Goal: Transaction & Acquisition: Purchase product/service

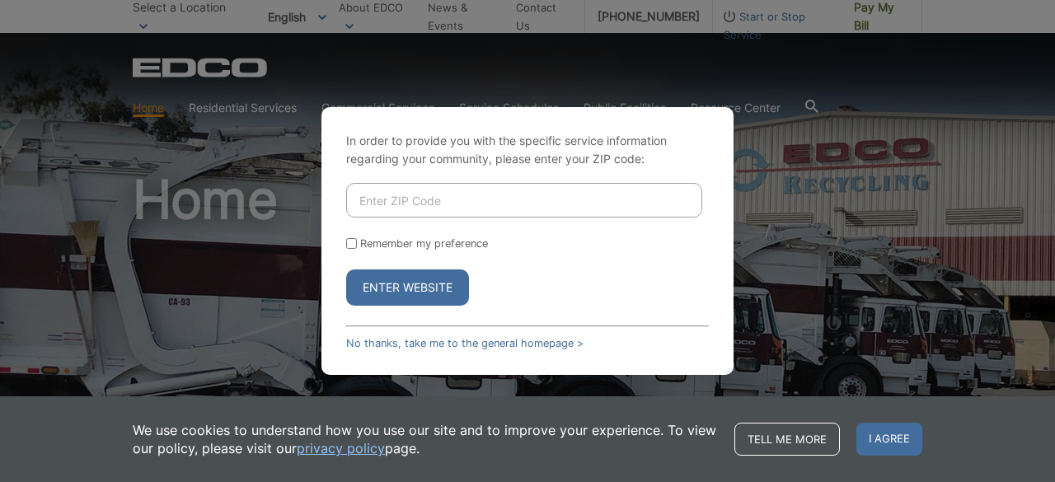
click at [411, 209] on input "Enter ZIP Code" at bounding box center [524, 200] width 356 height 35
type input "92021"
click at [425, 248] on label "Remember my preference" at bounding box center [424, 243] width 128 height 12
click at [357, 248] on input "Remember my preference" at bounding box center [351, 243] width 11 height 11
checkbox input "true"
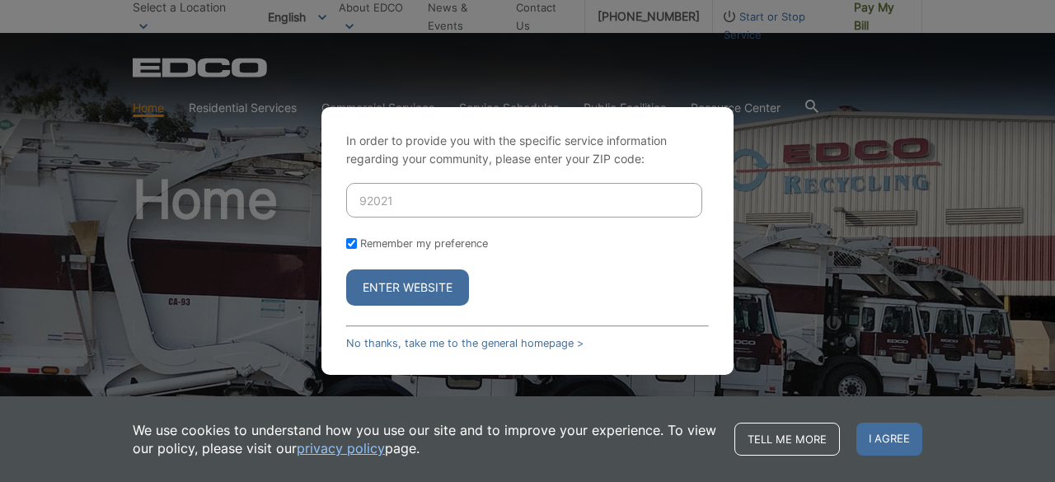
checkbox input "true"
click at [425, 283] on button "Enter Website" at bounding box center [407, 288] width 123 height 36
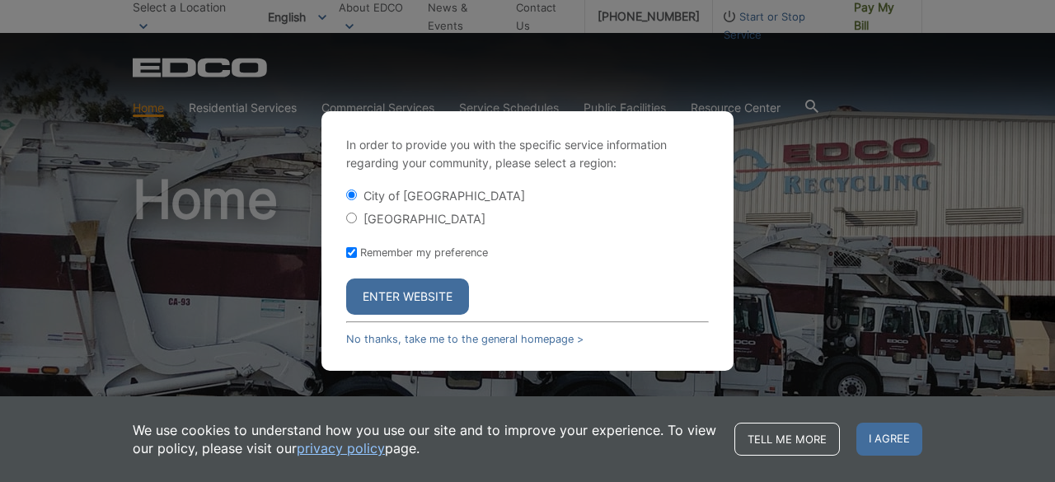
click at [430, 294] on button "Enter Website" at bounding box center [407, 297] width 123 height 36
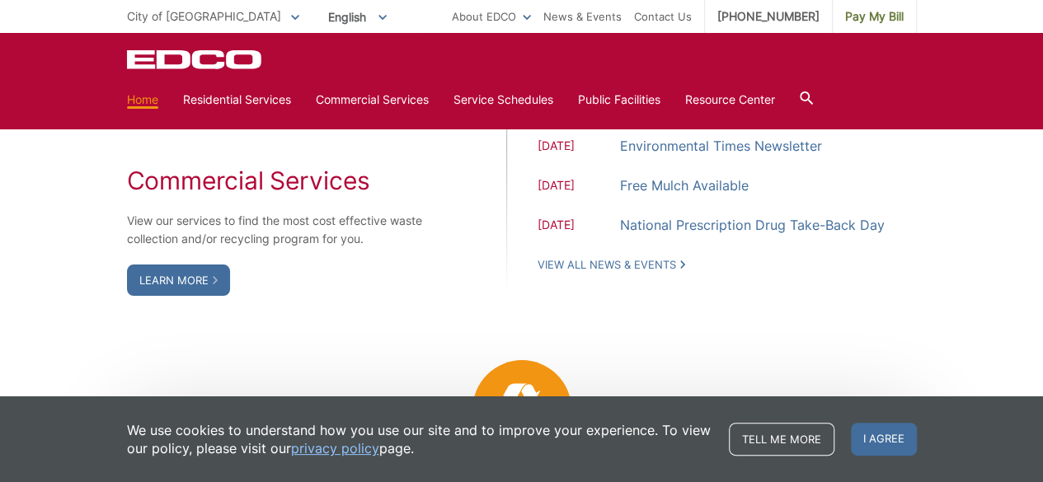
scroll to position [1556, 0]
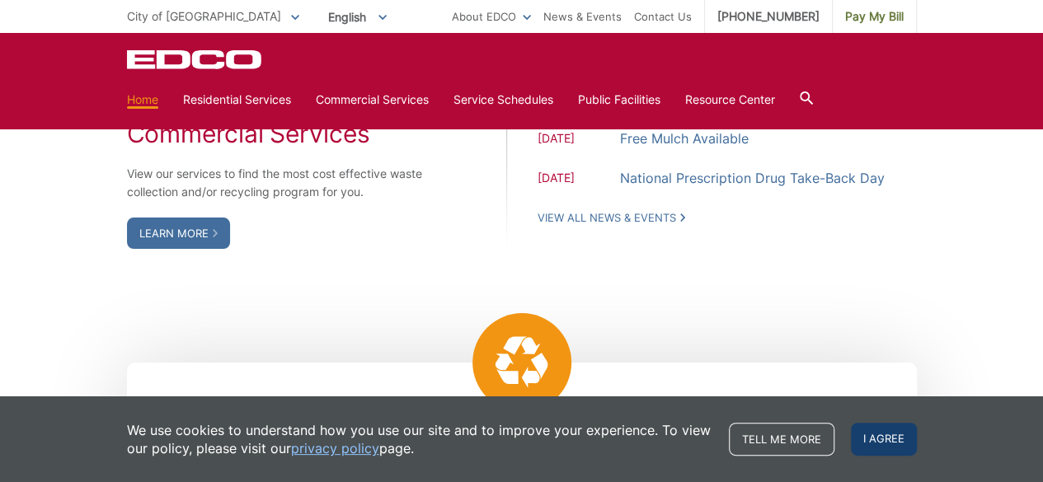
click at [897, 435] on span "I agree" at bounding box center [884, 439] width 66 height 33
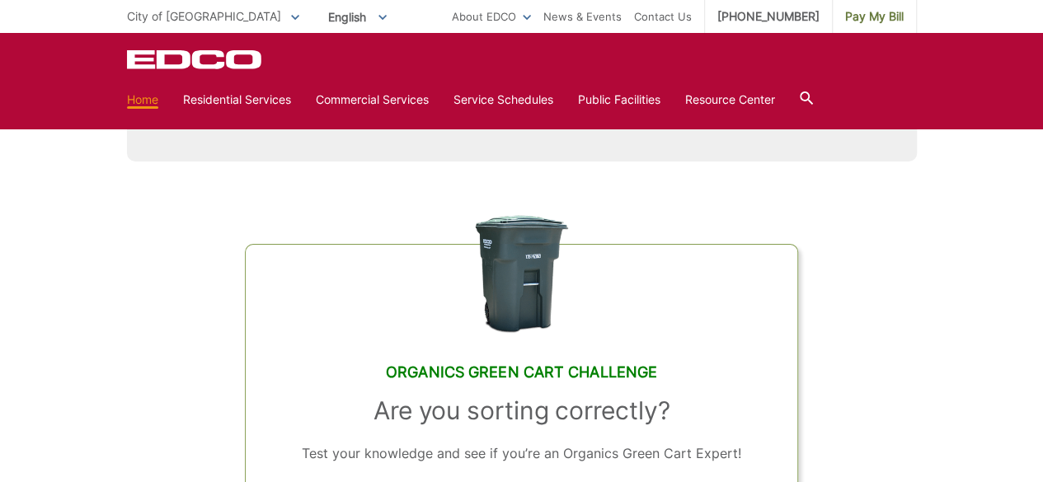
scroll to position [0, 0]
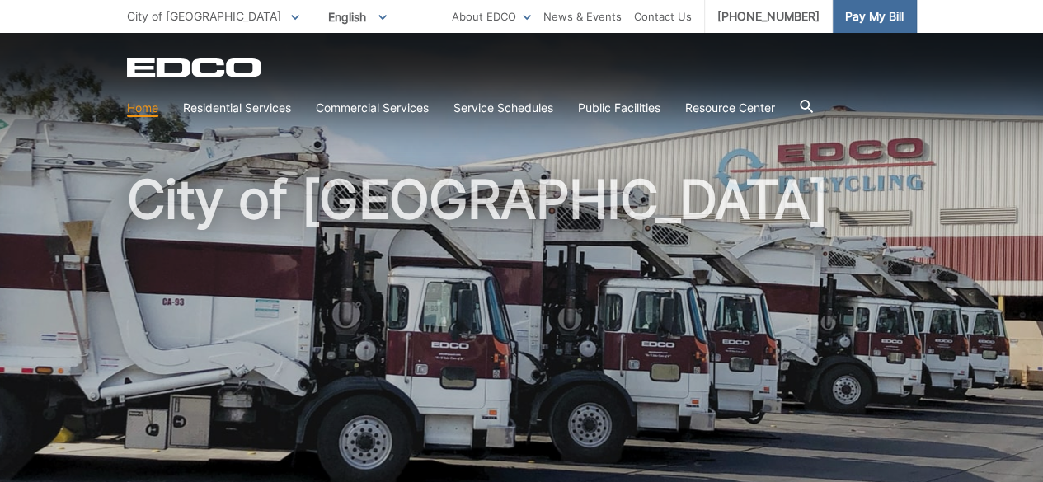
click at [850, 10] on span "Pay My Bill" at bounding box center [874, 16] width 59 height 18
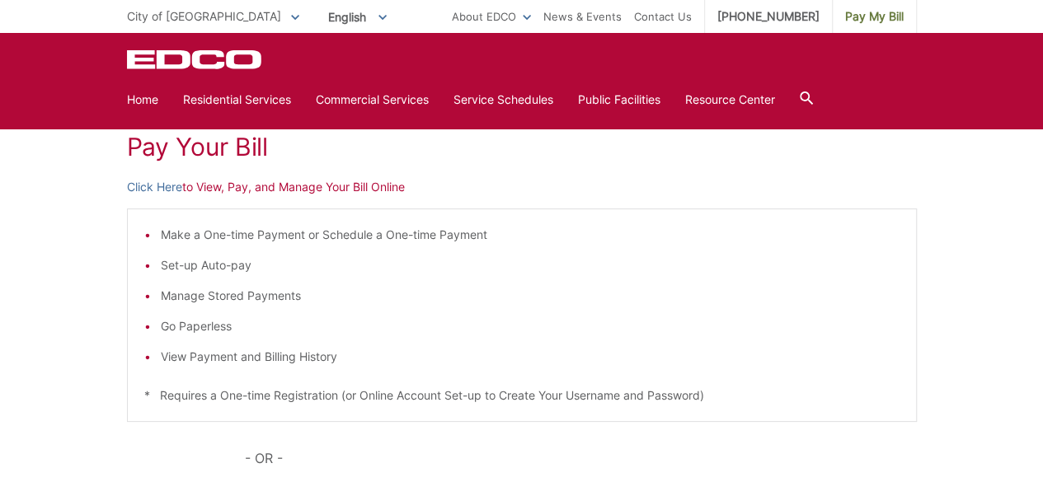
scroll to position [238, 0]
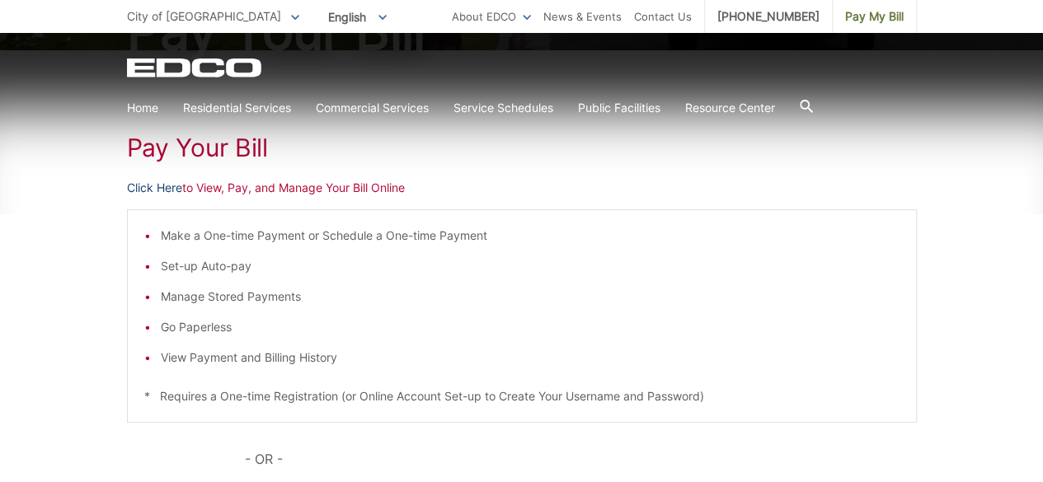
click at [143, 182] on link "Click Here" at bounding box center [154, 188] width 55 height 18
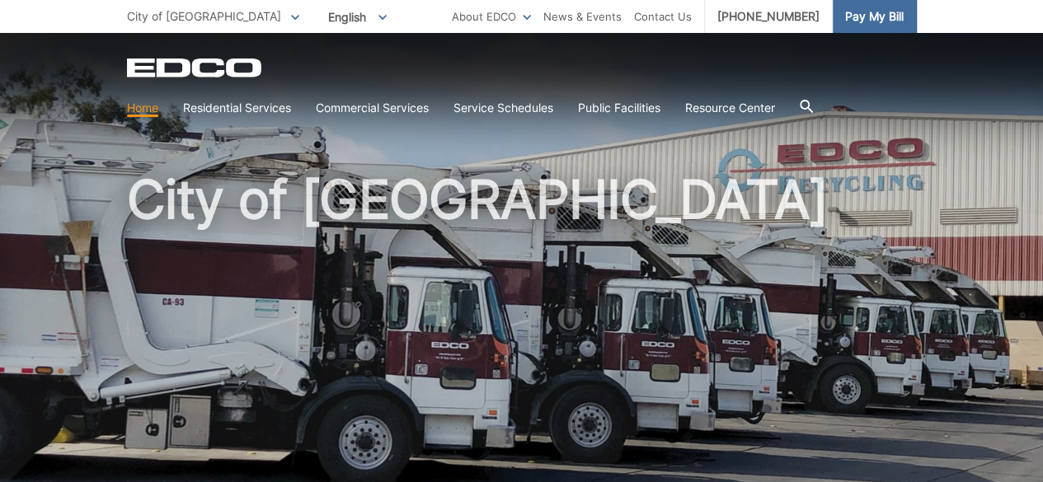
click at [871, 26] on link "Pay My Bill" at bounding box center [875, 16] width 84 height 33
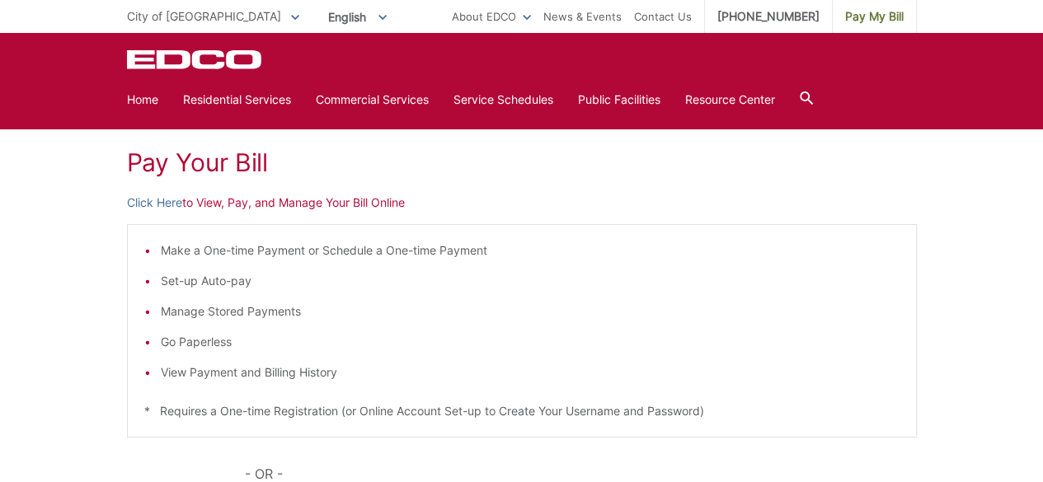
scroll to position [172, 0]
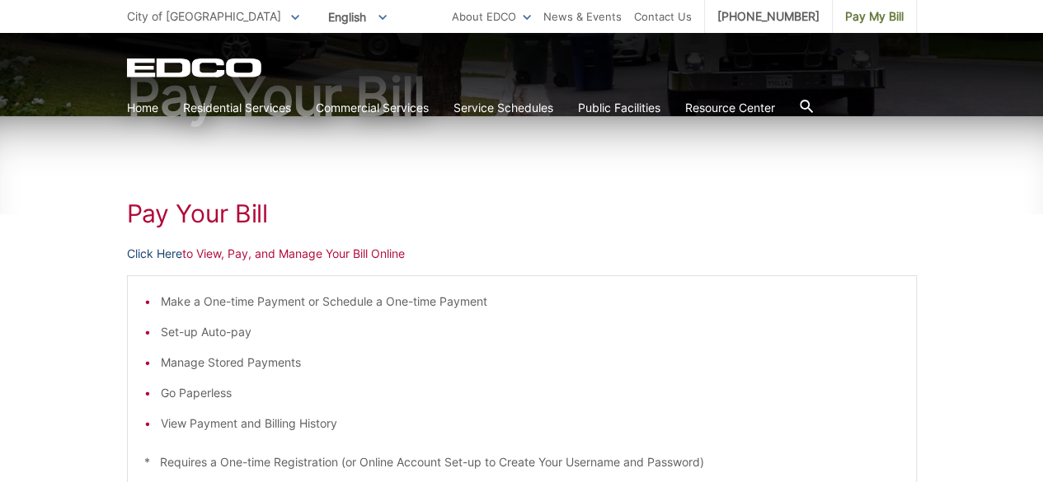
click at [144, 247] on link "Click Here" at bounding box center [154, 254] width 55 height 18
